Goal: Find specific page/section

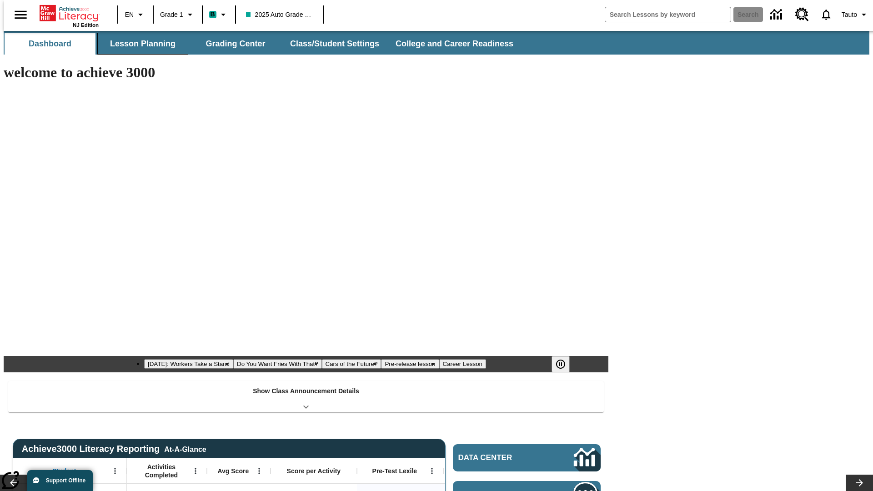
click at [139, 44] on button "Lesson Planning" at bounding box center [142, 44] width 91 height 22
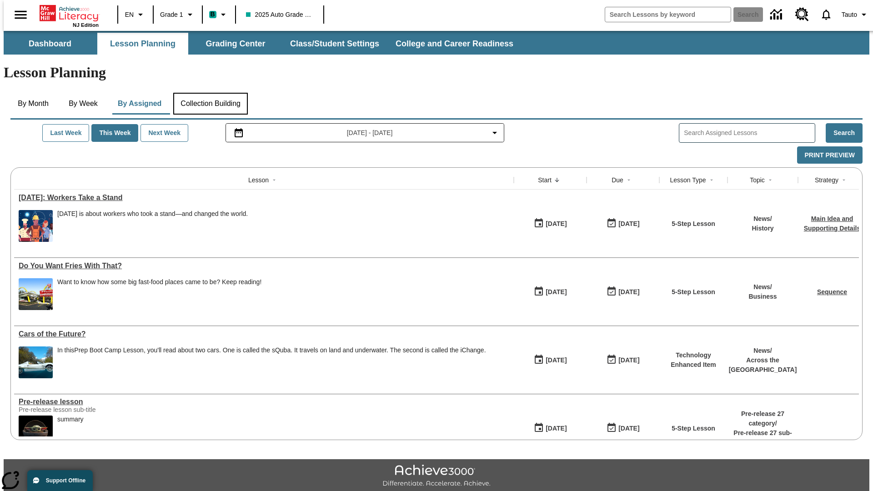
click at [210, 93] on button "Collection Building" at bounding box center [210, 104] width 75 height 22
